Goal: Information Seeking & Learning: Learn about a topic

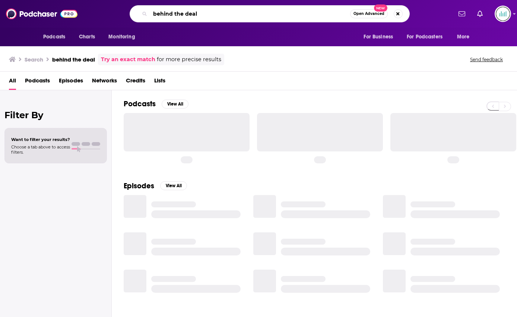
click at [247, 13] on input "behind the deal" at bounding box center [250, 14] width 200 height 12
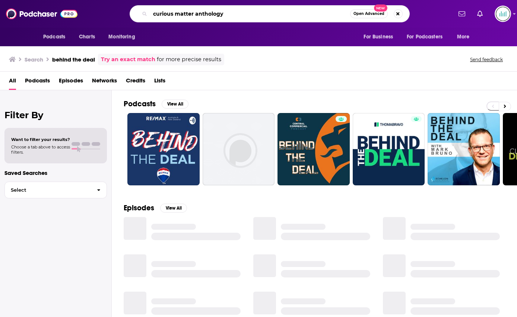
type input "curious matter anthology"
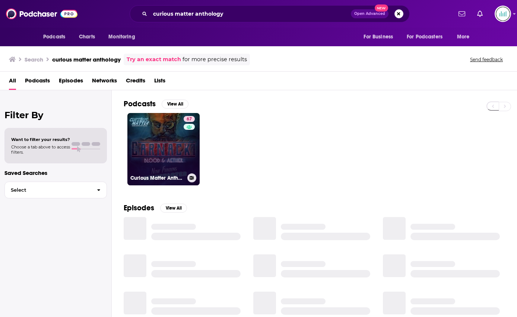
click at [173, 129] on link "67 Curious Matter Anthology" at bounding box center [163, 149] width 72 height 72
